Goal: Task Accomplishment & Management: Manage account settings

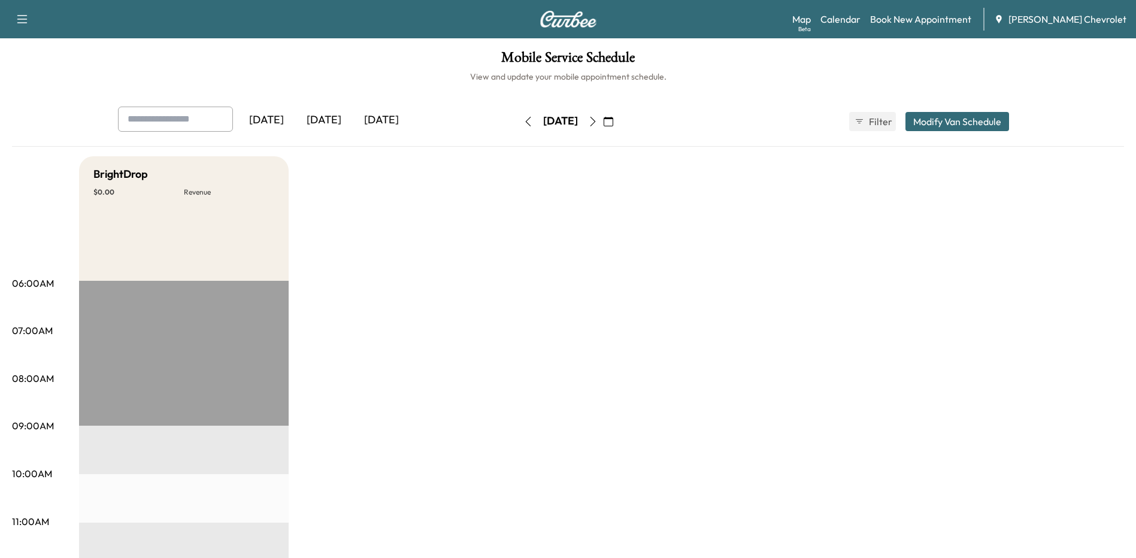
click at [595, 120] on icon "button" at bounding box center [592, 122] width 5 height 10
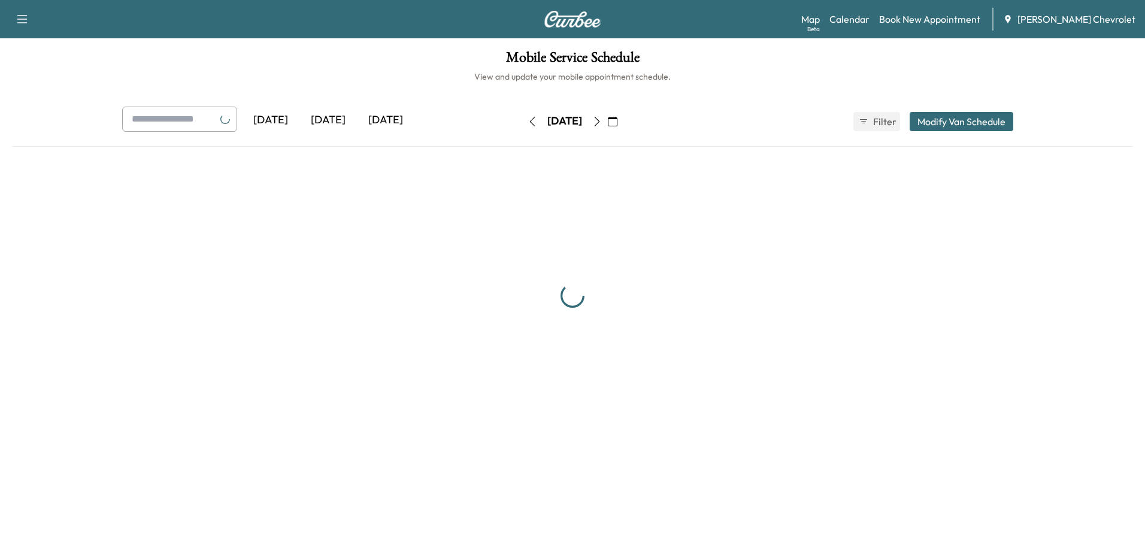
click at [607, 120] on button "button" at bounding box center [597, 121] width 20 height 19
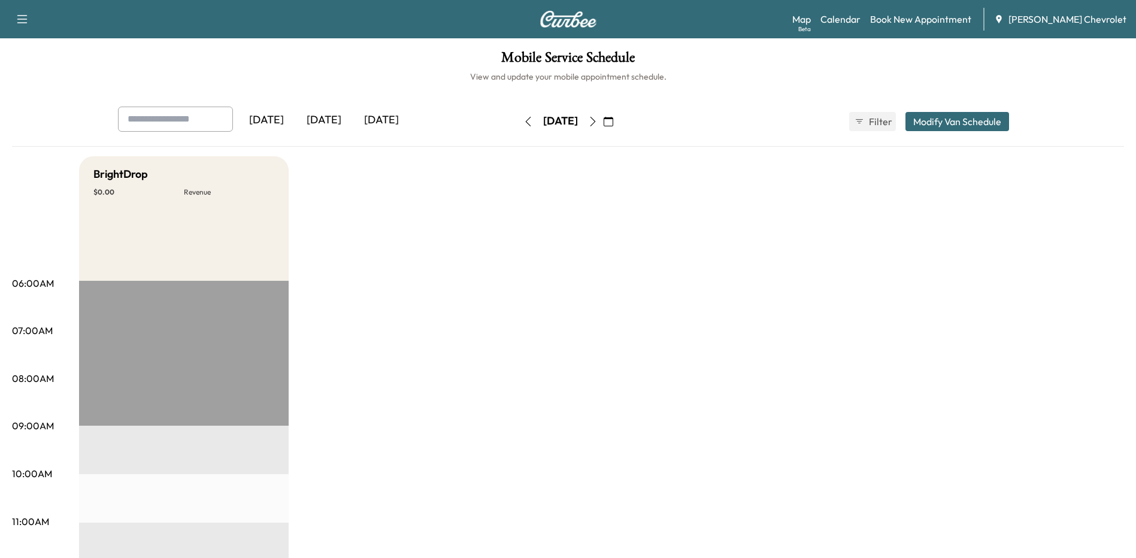
click at [598, 120] on icon "button" at bounding box center [593, 122] width 10 height 10
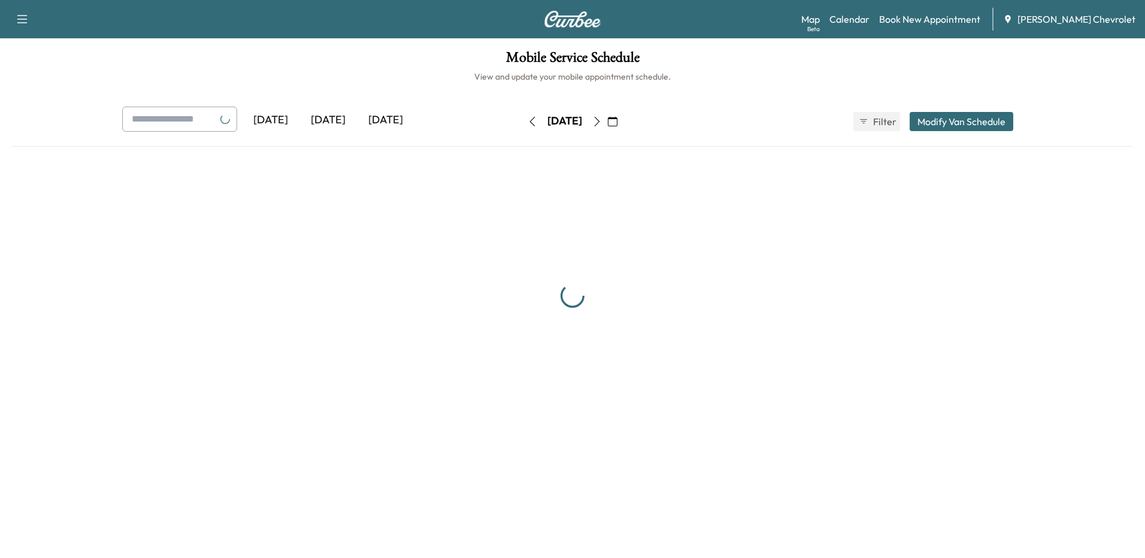
click at [582, 120] on div "[DATE]" at bounding box center [564, 121] width 35 height 15
click at [607, 120] on div "[DATE]" at bounding box center [564, 121] width 85 height 19
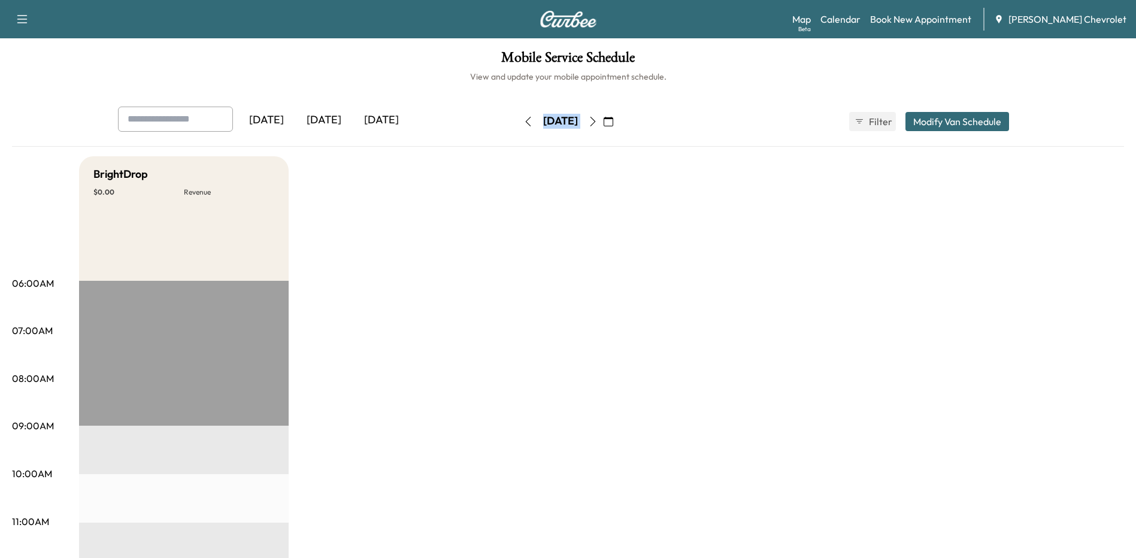
drag, startPoint x: 616, startPoint y: 120, endPoint x: 628, endPoint y: 123, distance: 12.8
click at [598, 123] on icon "button" at bounding box center [593, 122] width 10 height 10
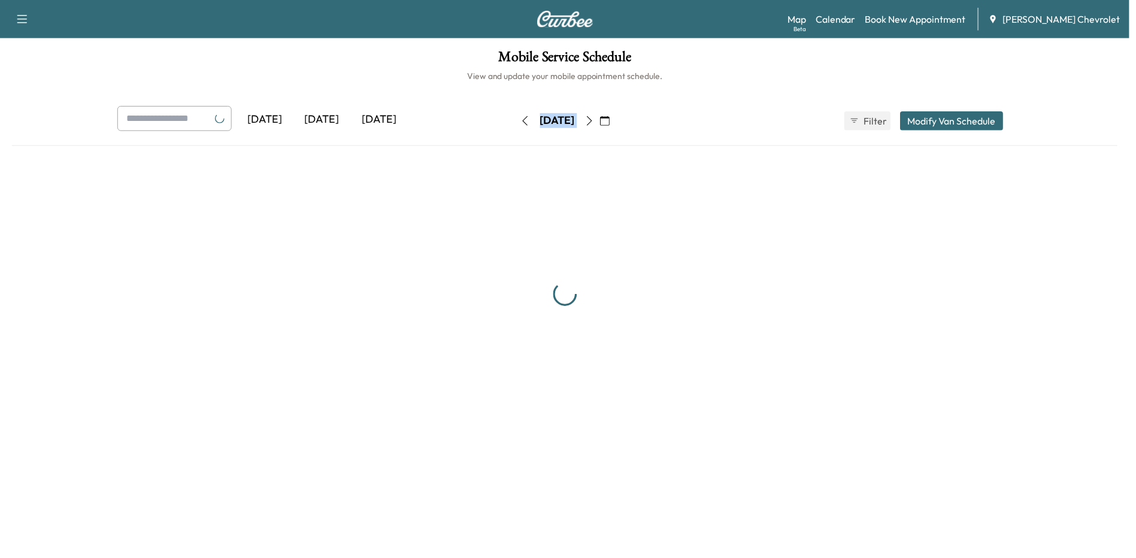
click at [598, 123] on icon "button" at bounding box center [593, 122] width 10 height 10
click at [613, 123] on icon "button" at bounding box center [609, 122] width 10 height 10
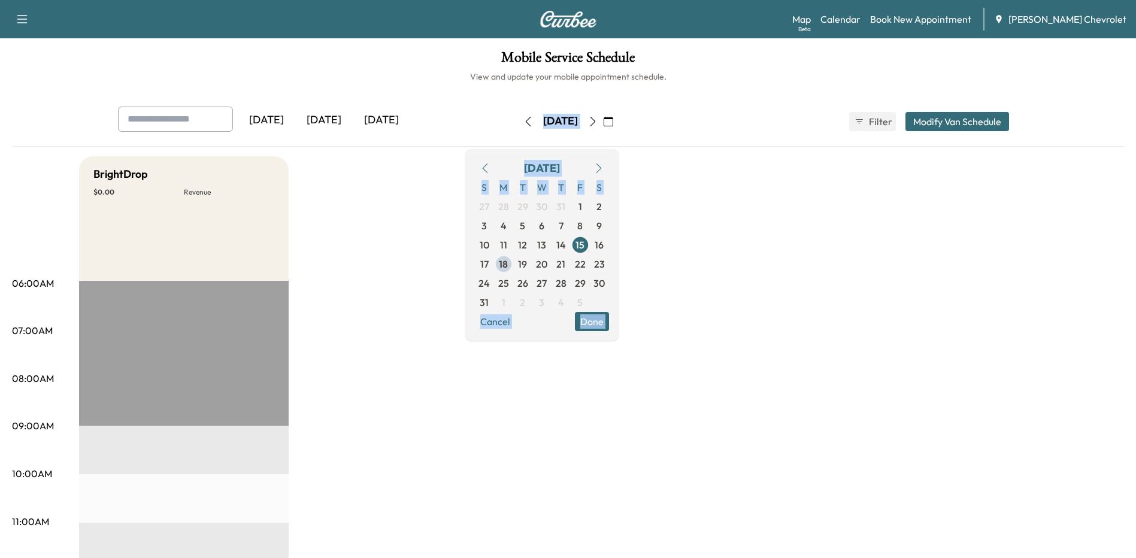
click at [598, 122] on icon "button" at bounding box center [593, 122] width 10 height 10
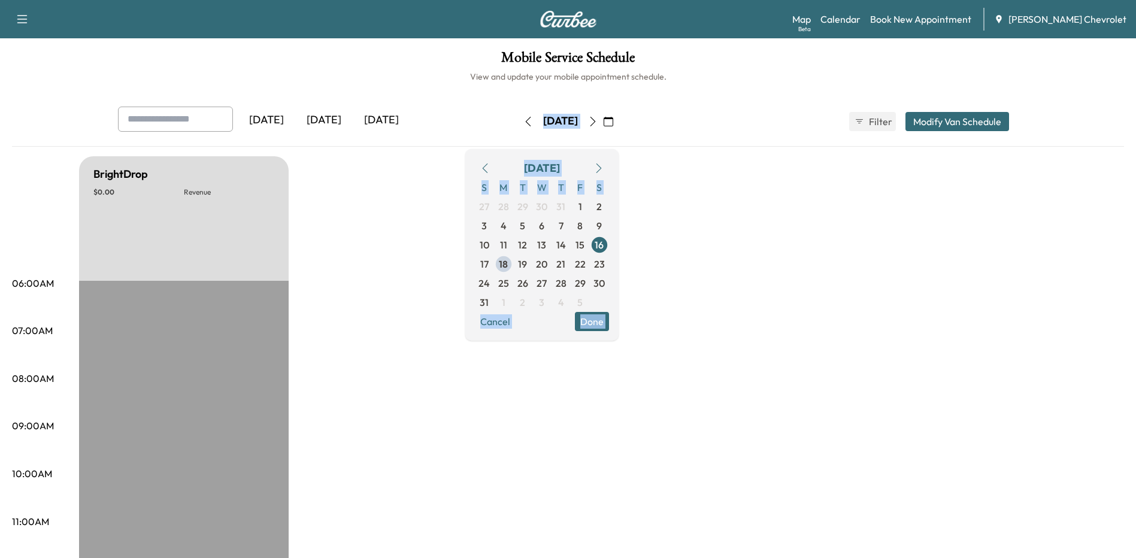
click at [598, 120] on icon "button" at bounding box center [593, 122] width 10 height 10
click at [619, 120] on button "button" at bounding box center [608, 121] width 20 height 19
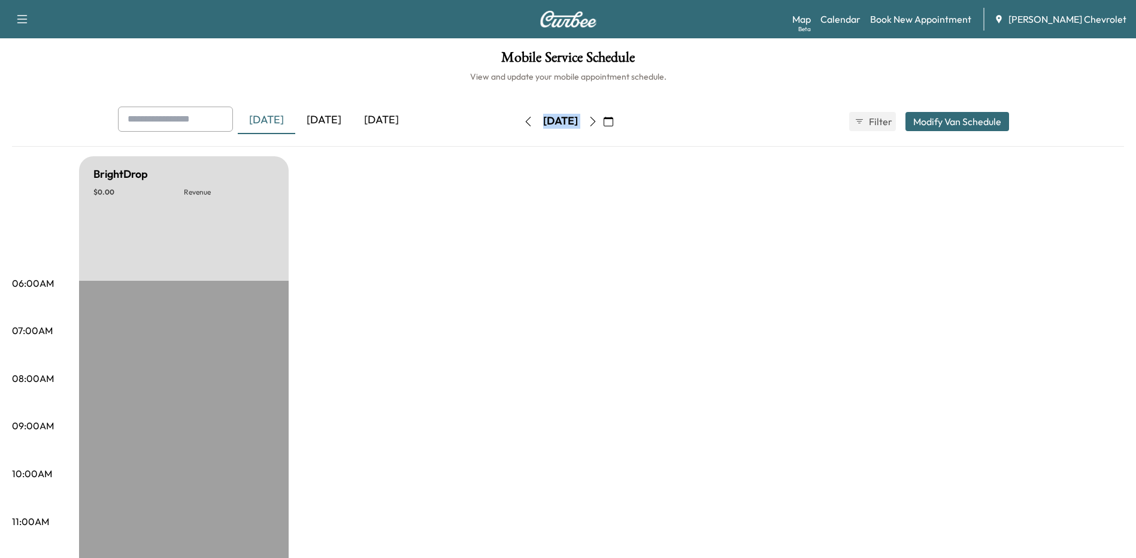
click at [598, 121] on icon "button" at bounding box center [593, 122] width 10 height 10
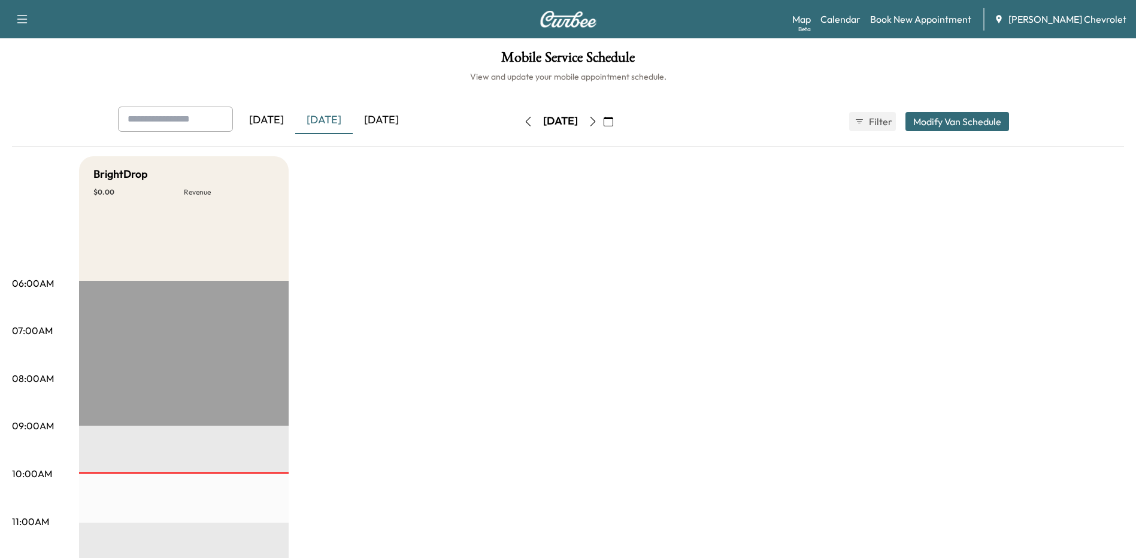
click at [391, 122] on div "[DATE]" at bounding box center [381, 121] width 57 height 28
